Goal: Register for event/course

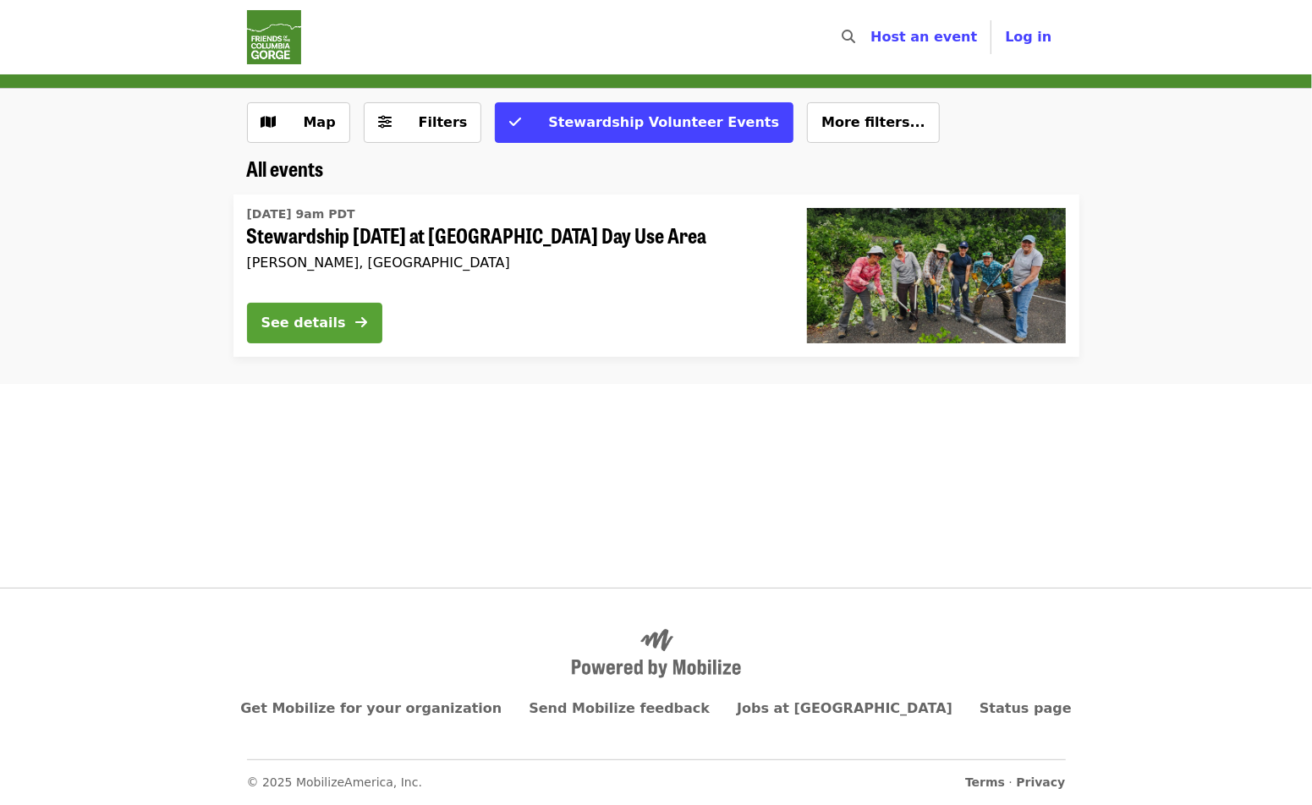
click at [319, 317] on div "See details" at bounding box center [303, 323] width 85 height 20
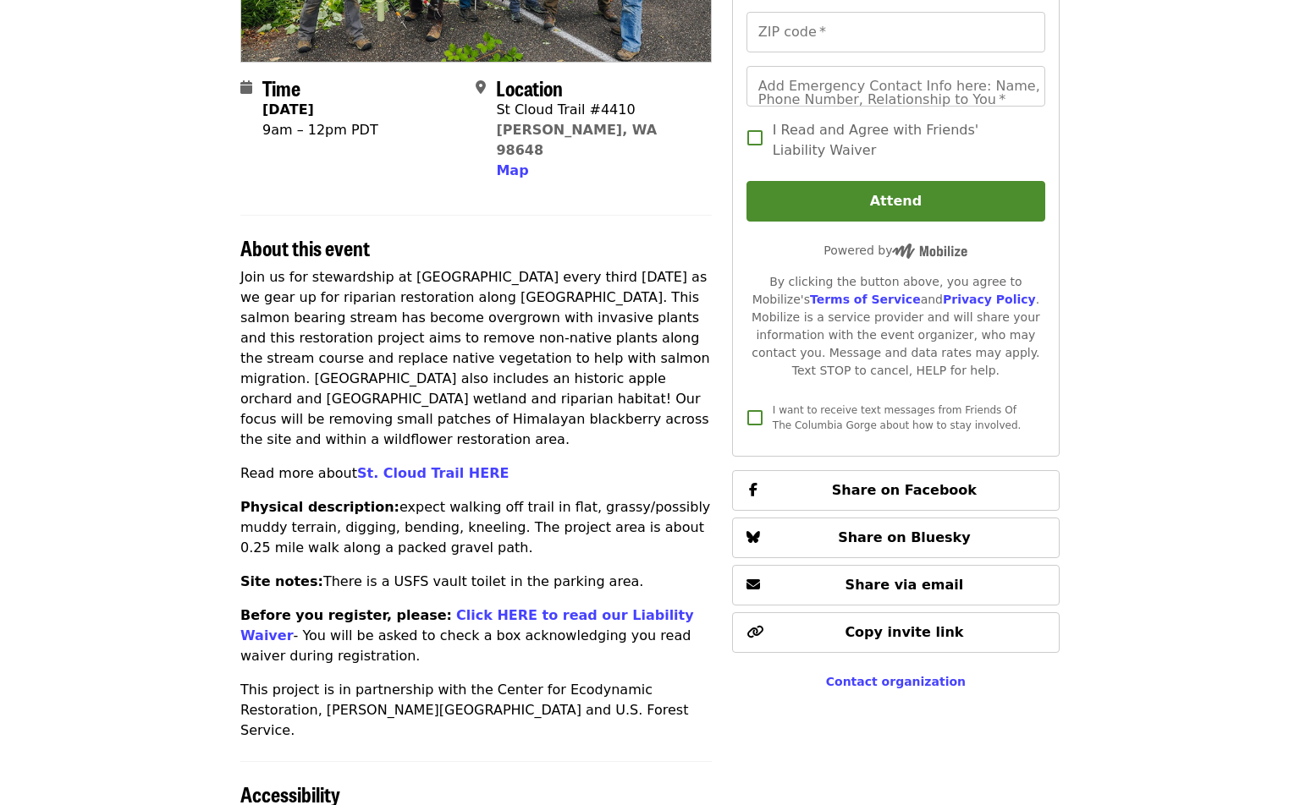
scroll to position [345, 0]
drag, startPoint x: 241, startPoint y: 223, endPoint x: 589, endPoint y: 651, distance: 551.5
click at [589, 651] on section "About this event Join us for stewardship at [GEOGRAPHIC_DATA] every third [DATE…" at bounding box center [475, 477] width 471 height 526
copy section "Lorem ipsu dolor Sita co adi elitseddoei te In. Utlab etdol magna Aliquaen ad m…"
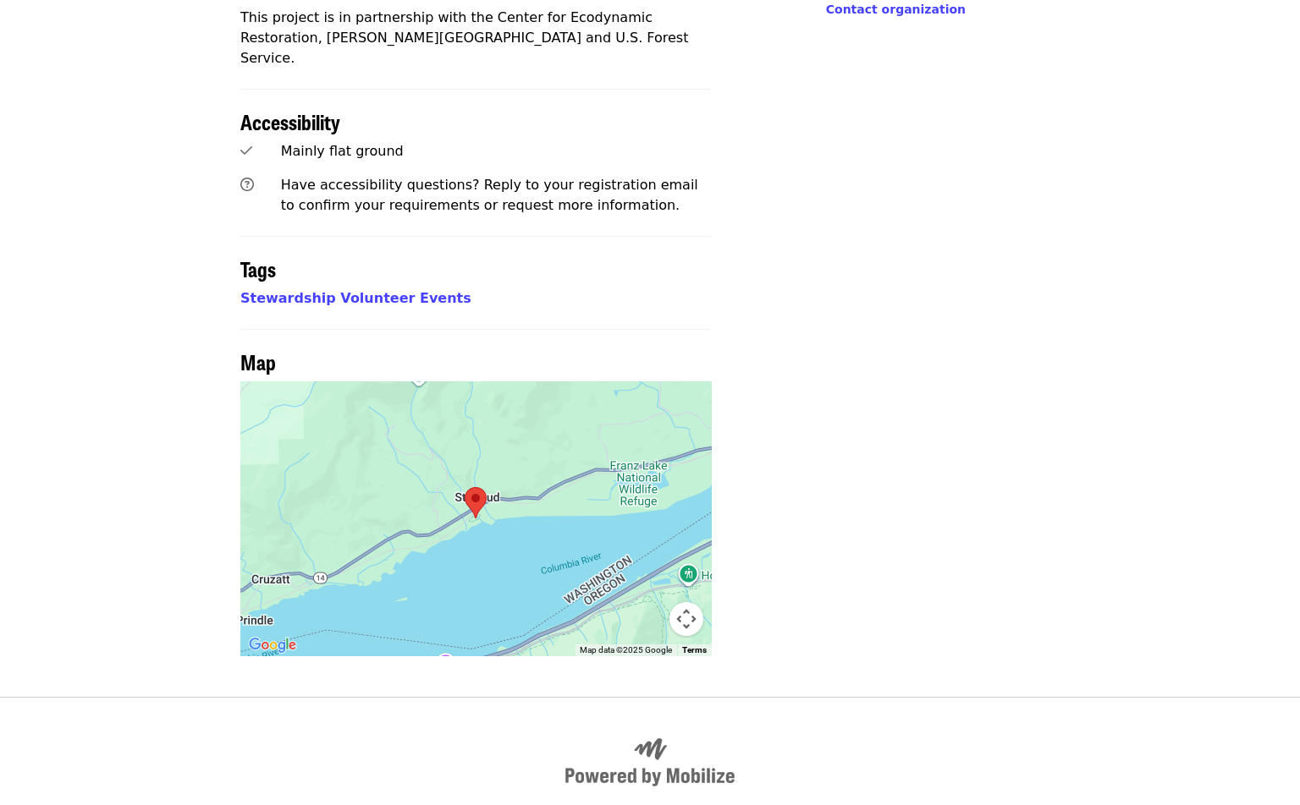
scroll to position [1042, 0]
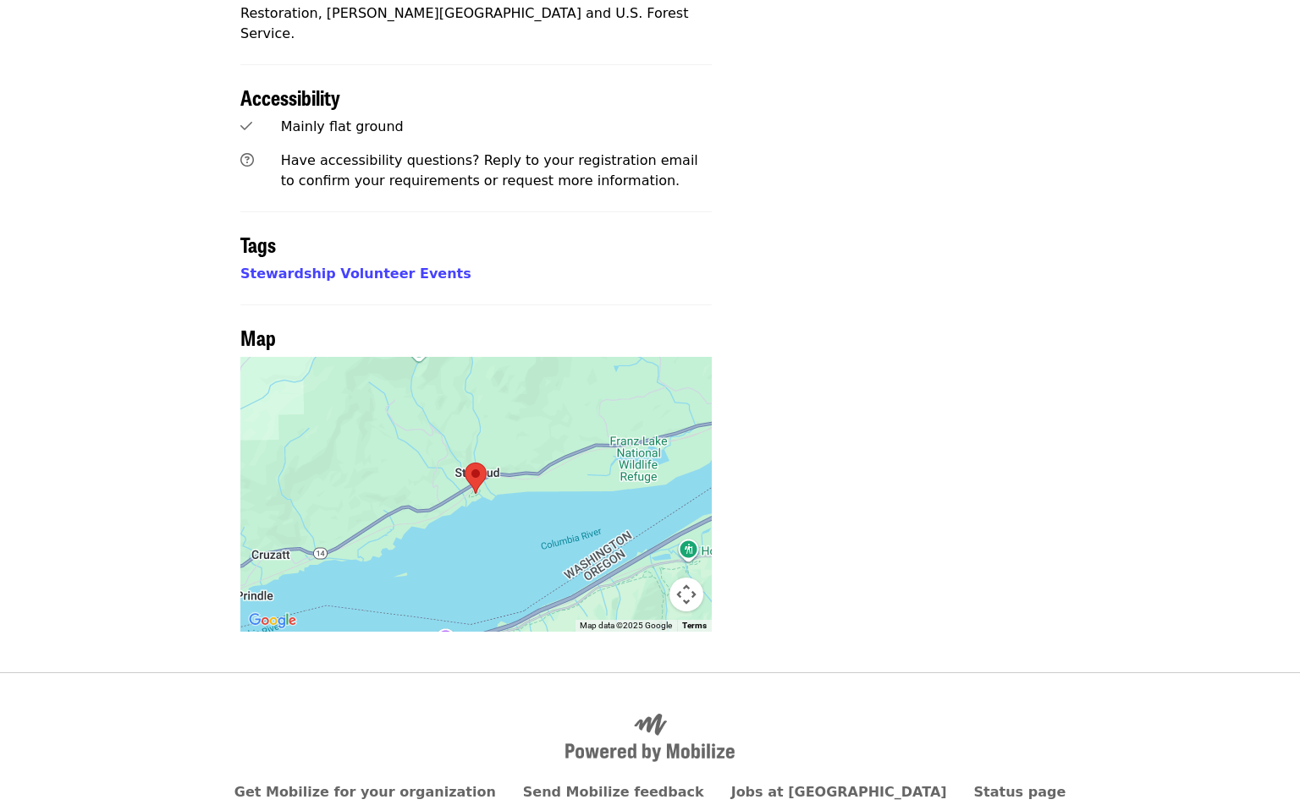
click at [475, 456] on img at bounding box center [476, 478] width 36 height 45
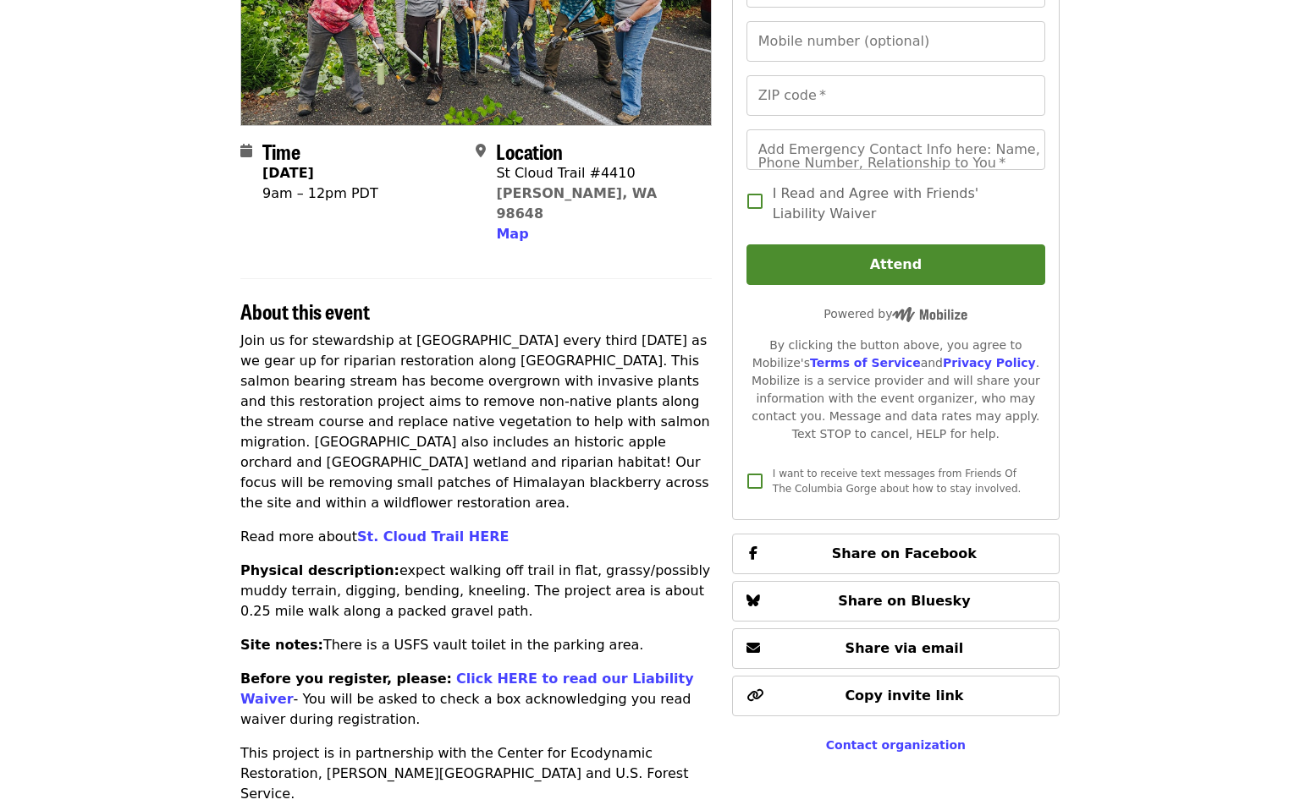
scroll to position [280, 0]
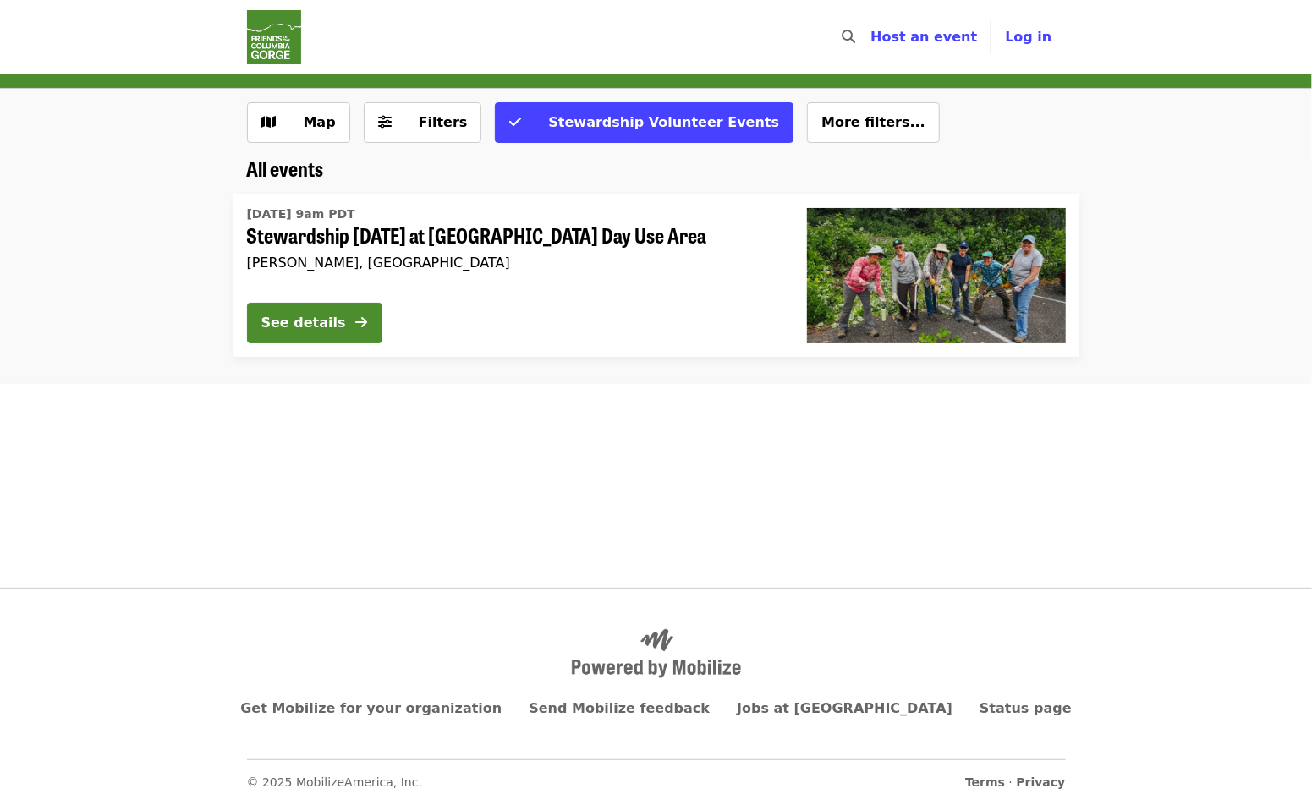
click at [268, 35] on img "Main navigation" at bounding box center [274, 37] width 54 height 54
